Goal: Task Accomplishment & Management: Complete application form

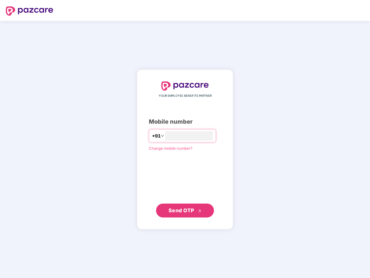
click at [185, 139] on input "number" at bounding box center [188, 135] width 47 height 9
click at [29, 11] on img at bounding box center [29, 10] width 47 height 9
click at [152, 136] on span "+91" at bounding box center [156, 135] width 9 height 7
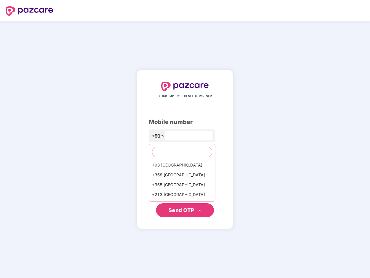
click at [185, 210] on span "Send OTP" at bounding box center [181, 210] width 26 height 6
